Goal: Book appointment/travel/reservation

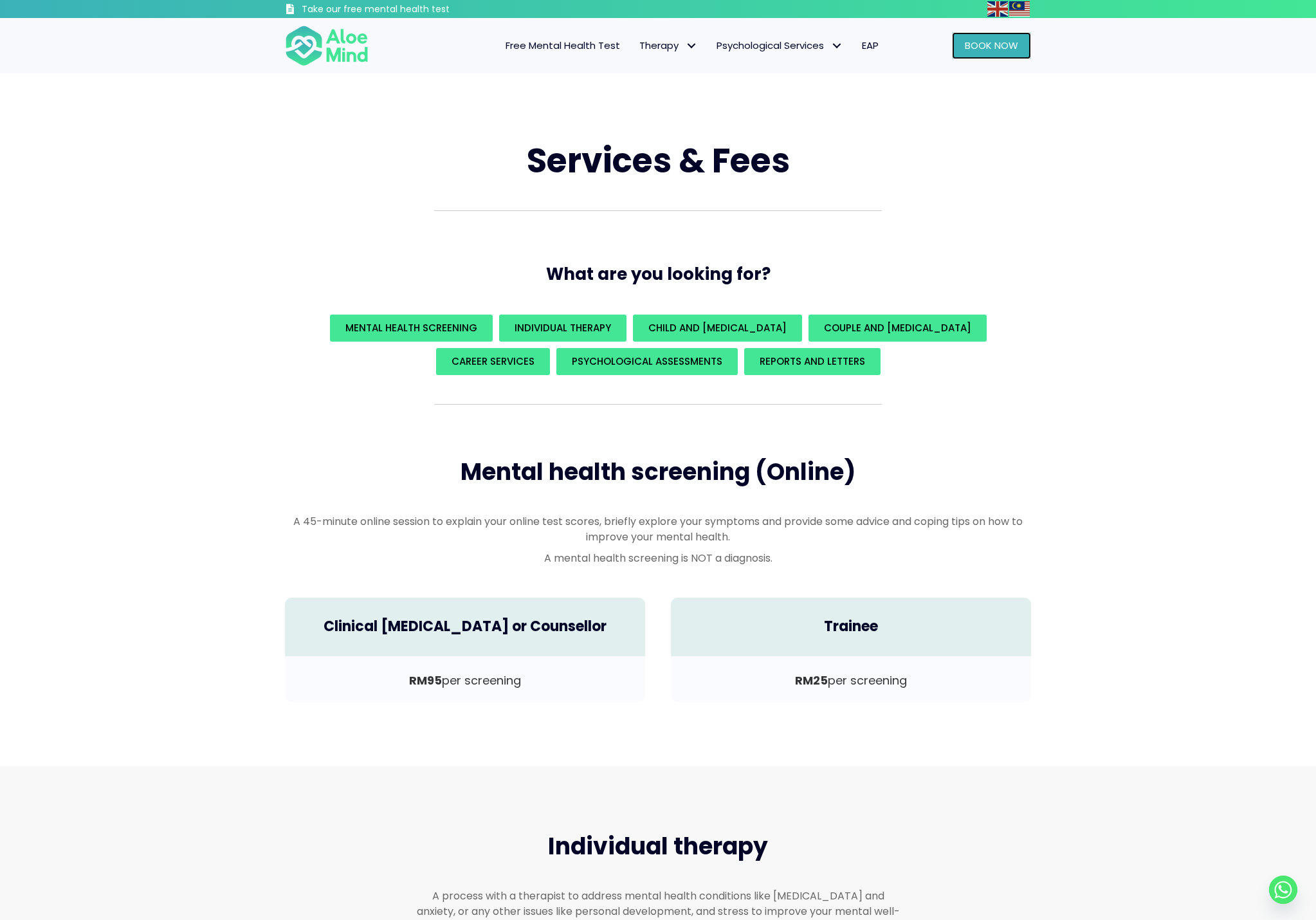
click at [984, 52] on link "Book Now" at bounding box center [991, 45] width 79 height 27
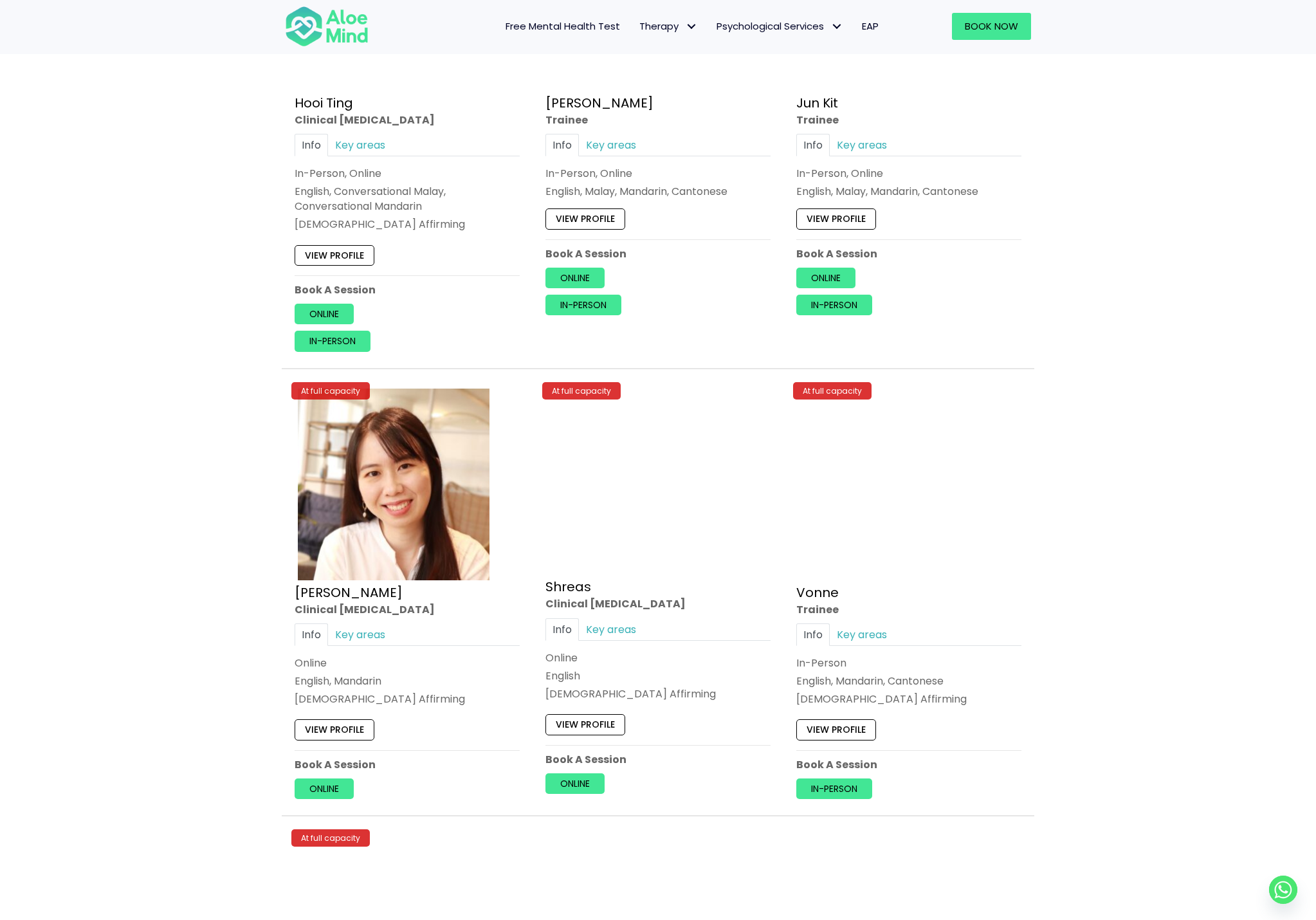
scroll to position [4663, 0]
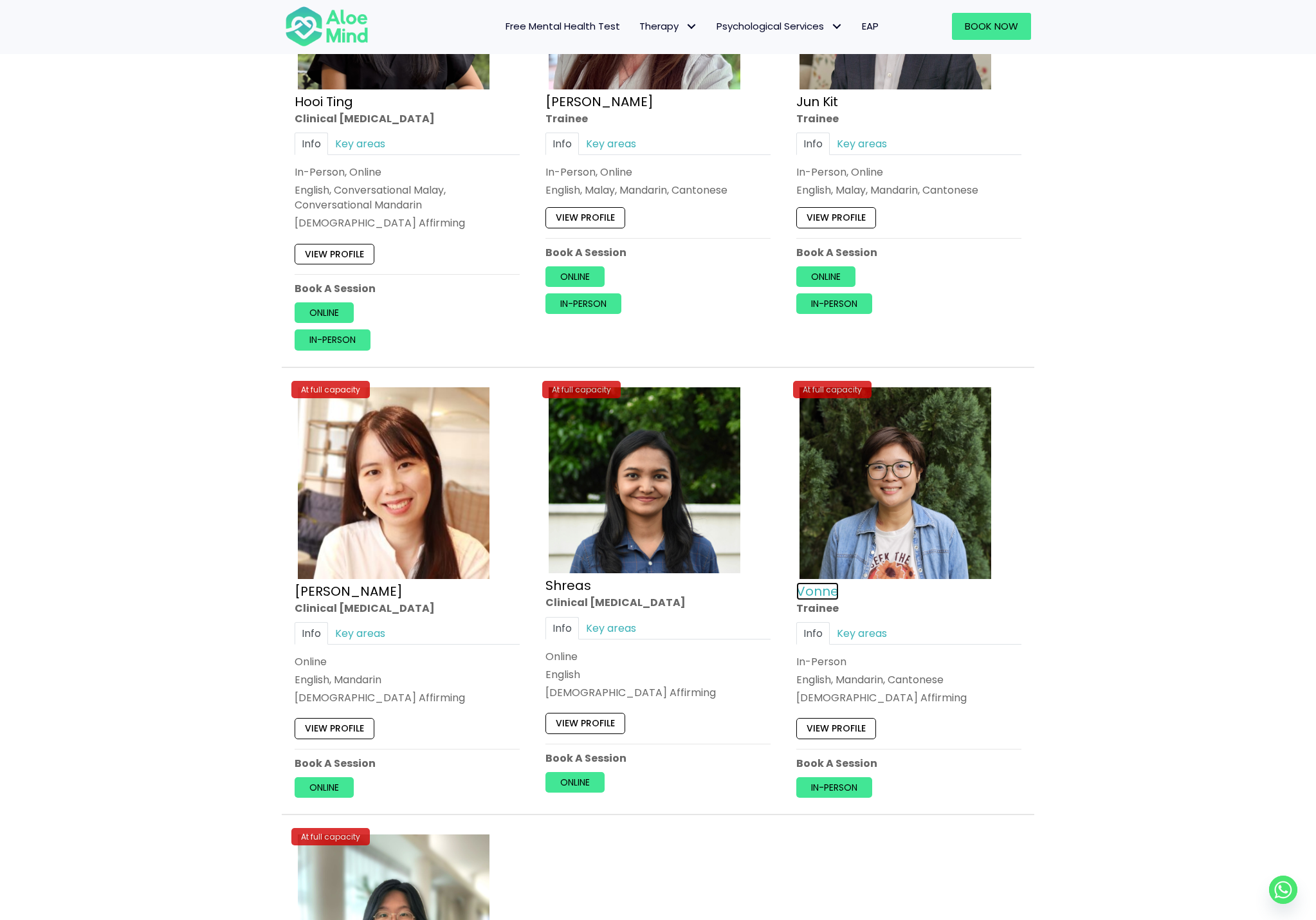
click at [826, 597] on link "Vonne" at bounding box center [817, 591] width 43 height 18
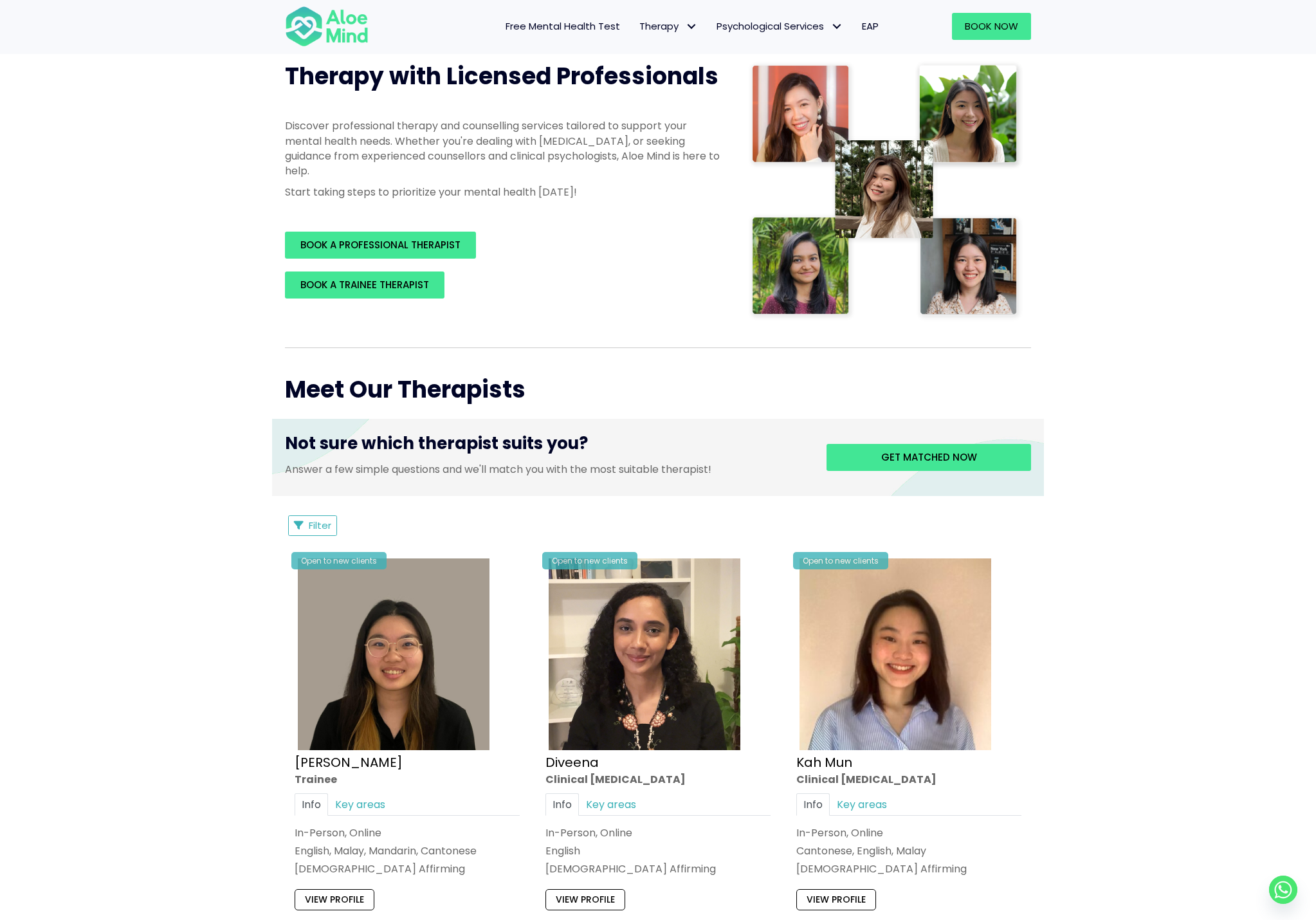
scroll to position [0, 0]
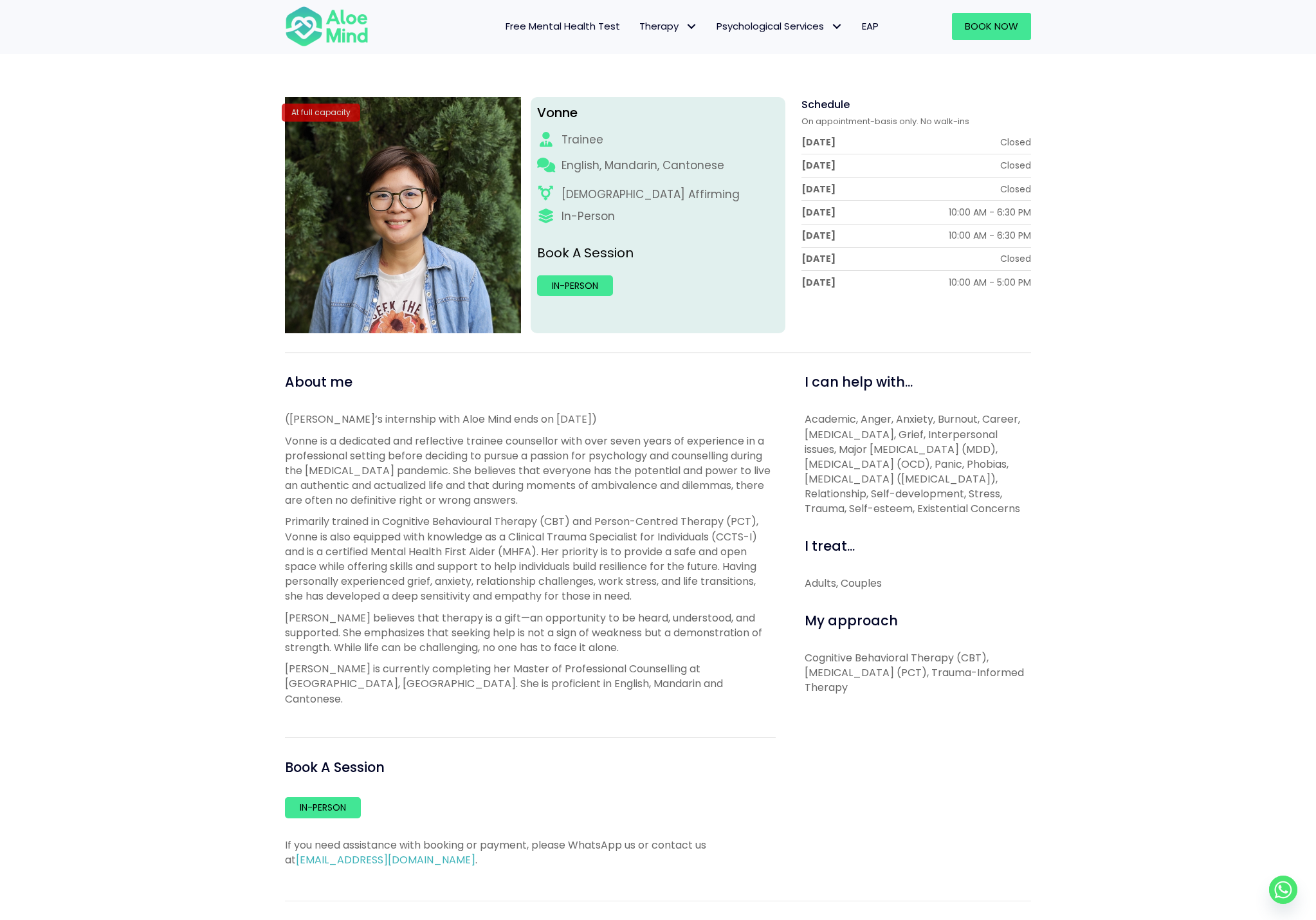
scroll to position [149, 0]
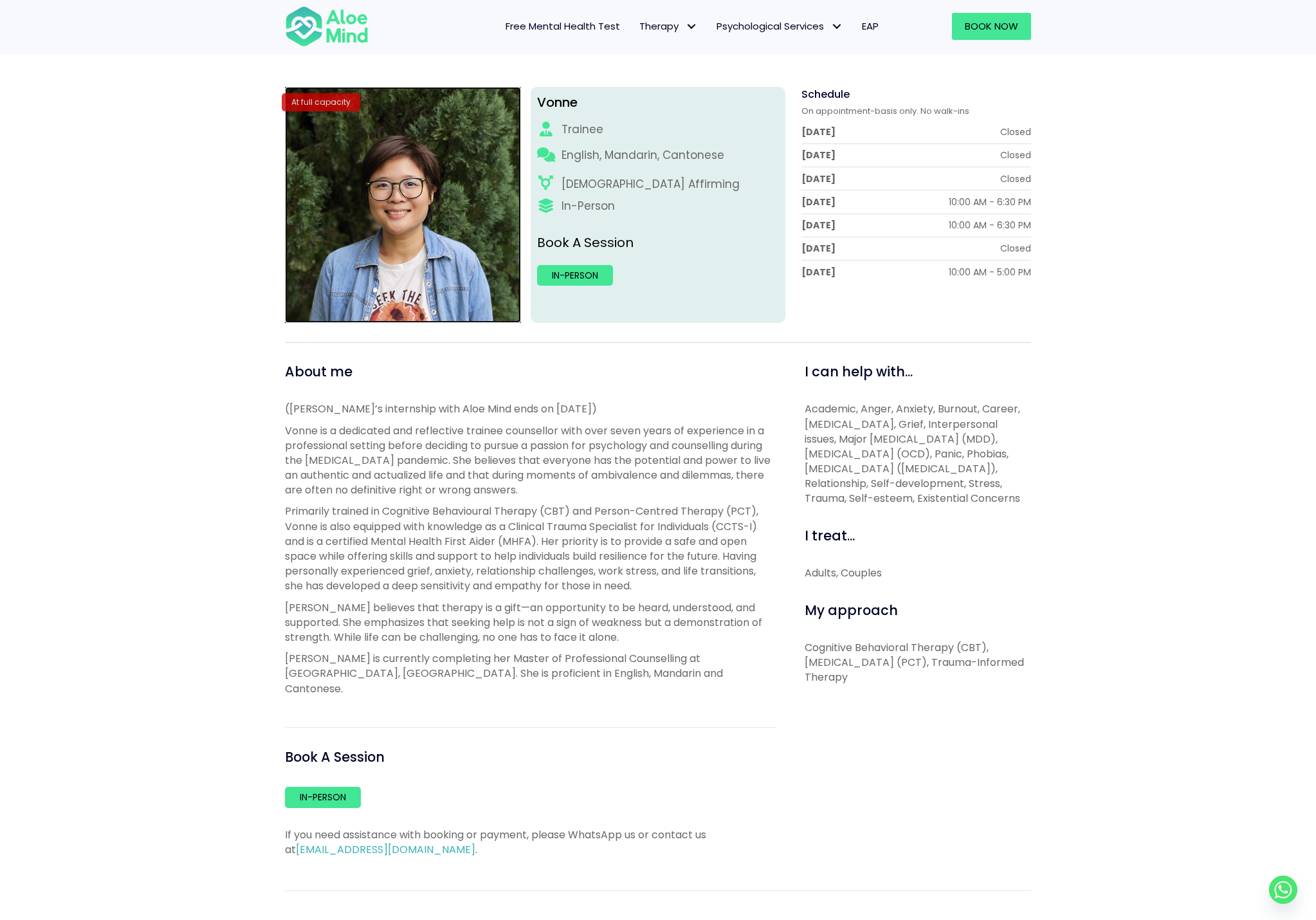
click at [348, 206] on img at bounding box center [403, 205] width 236 height 236
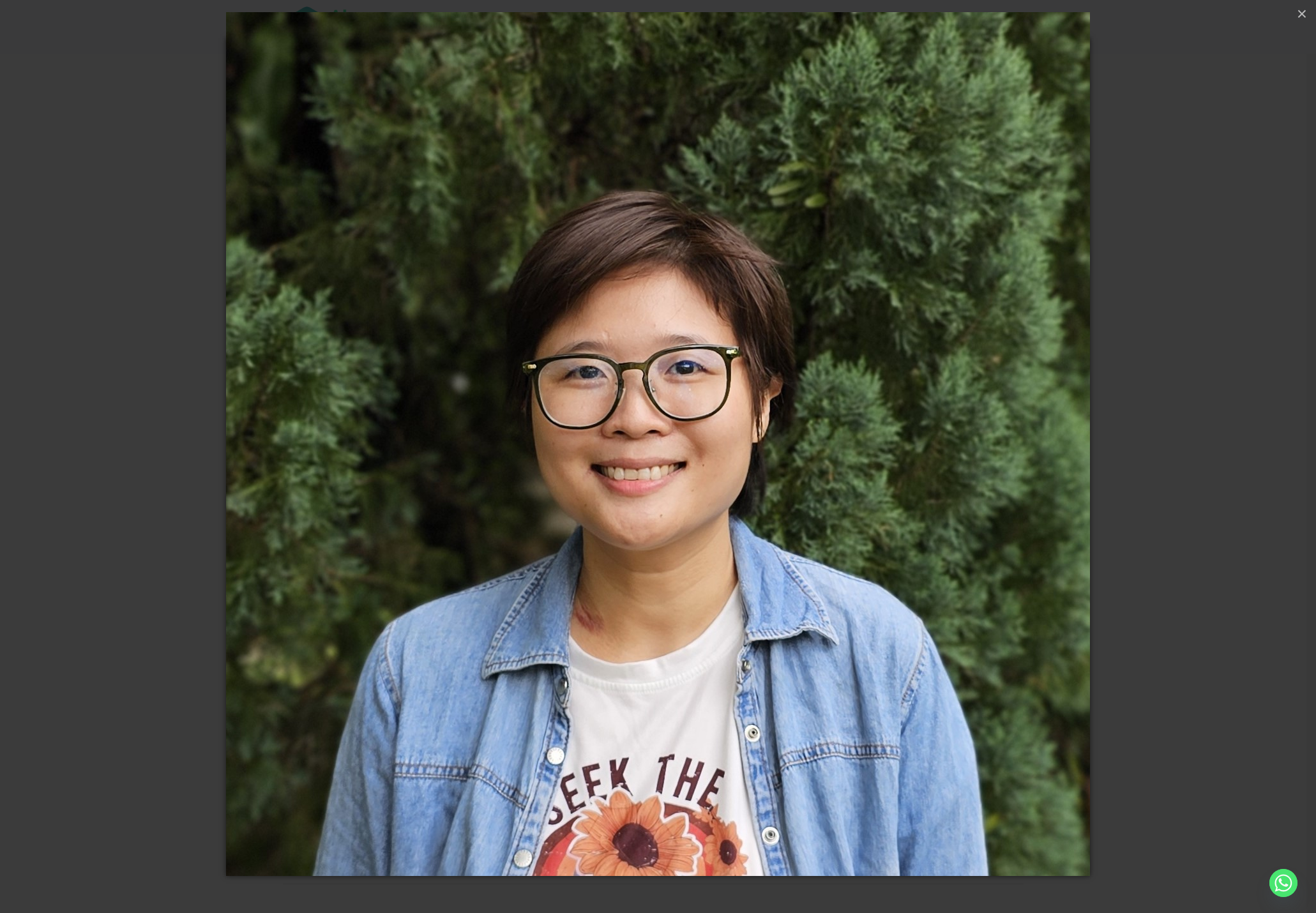
click at [1161, 385] on div "Loading..." at bounding box center [658, 456] width 1316 height 913
